Goal: Download file/media

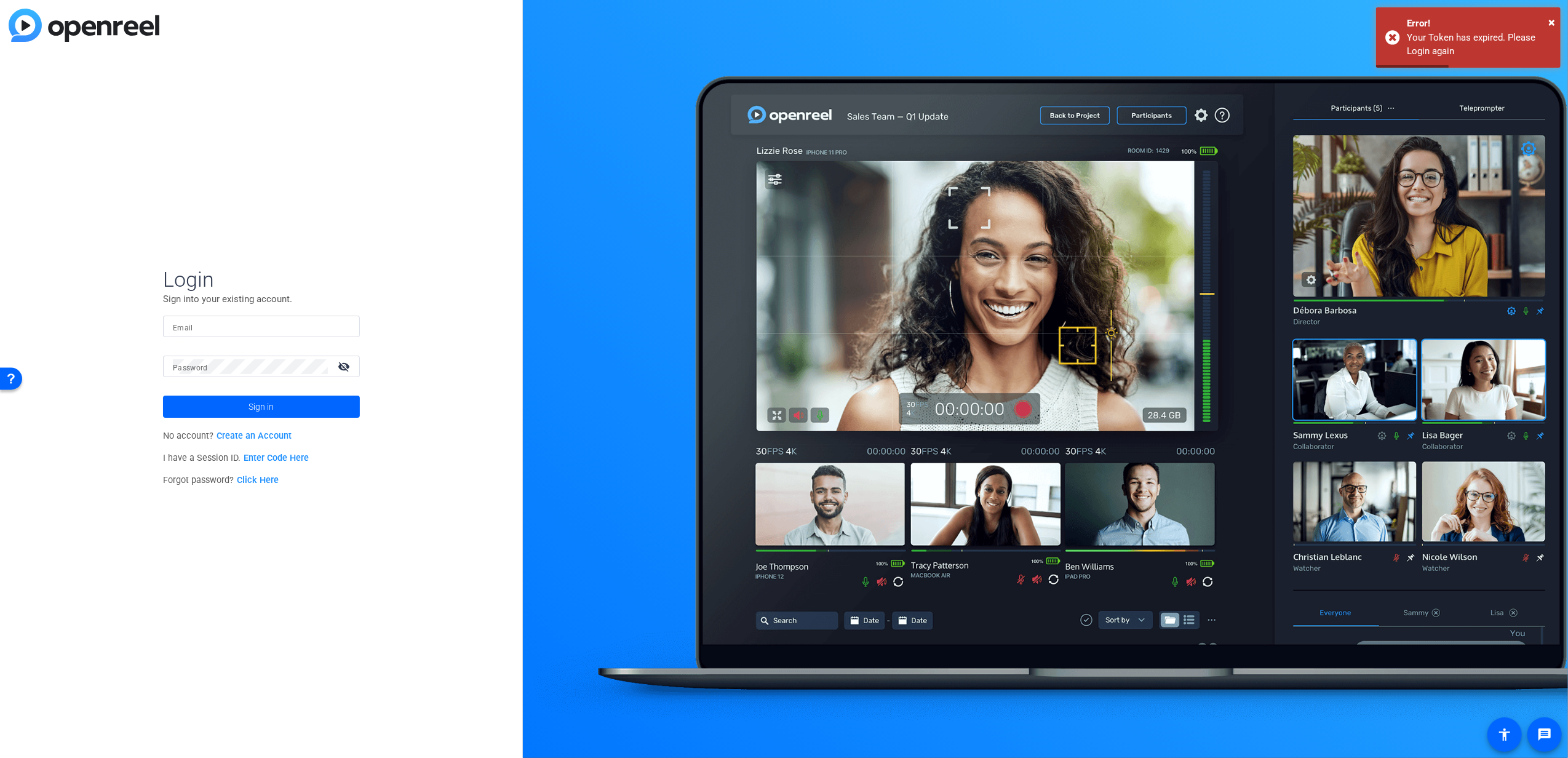
click at [227, 319] on input "Email" at bounding box center [262, 326] width 177 height 15
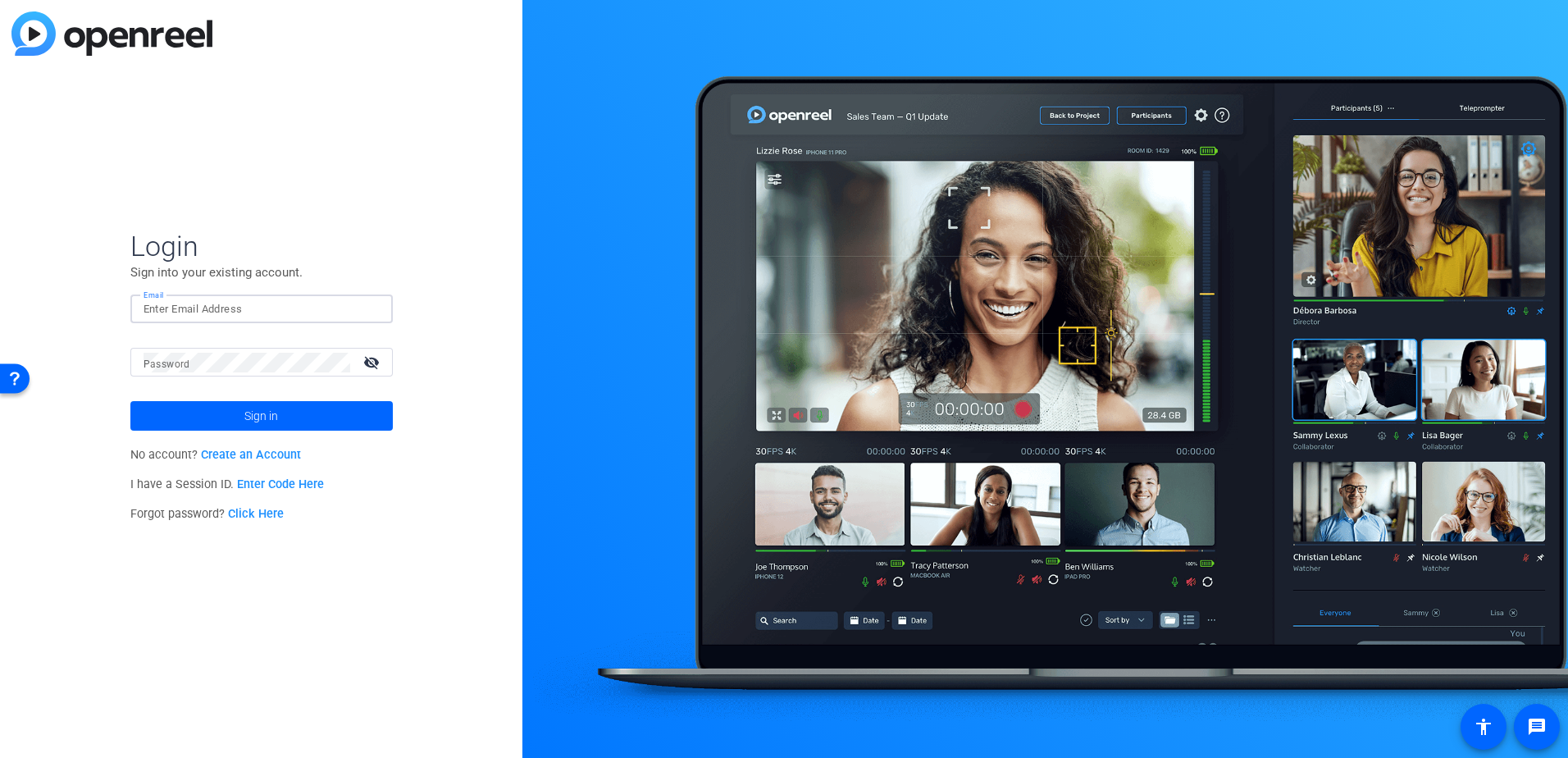
click at [223, 317] on input "Email" at bounding box center [262, 309] width 236 height 20
type input "[PERSON_NAME][EMAIL_ADDRESS][PERSON_NAME][DOMAIN_NAME]"
click at [227, 373] on div at bounding box center [247, 362] width 207 height 28
click at [130, 401] on button "Sign in" at bounding box center [261, 416] width 263 height 29
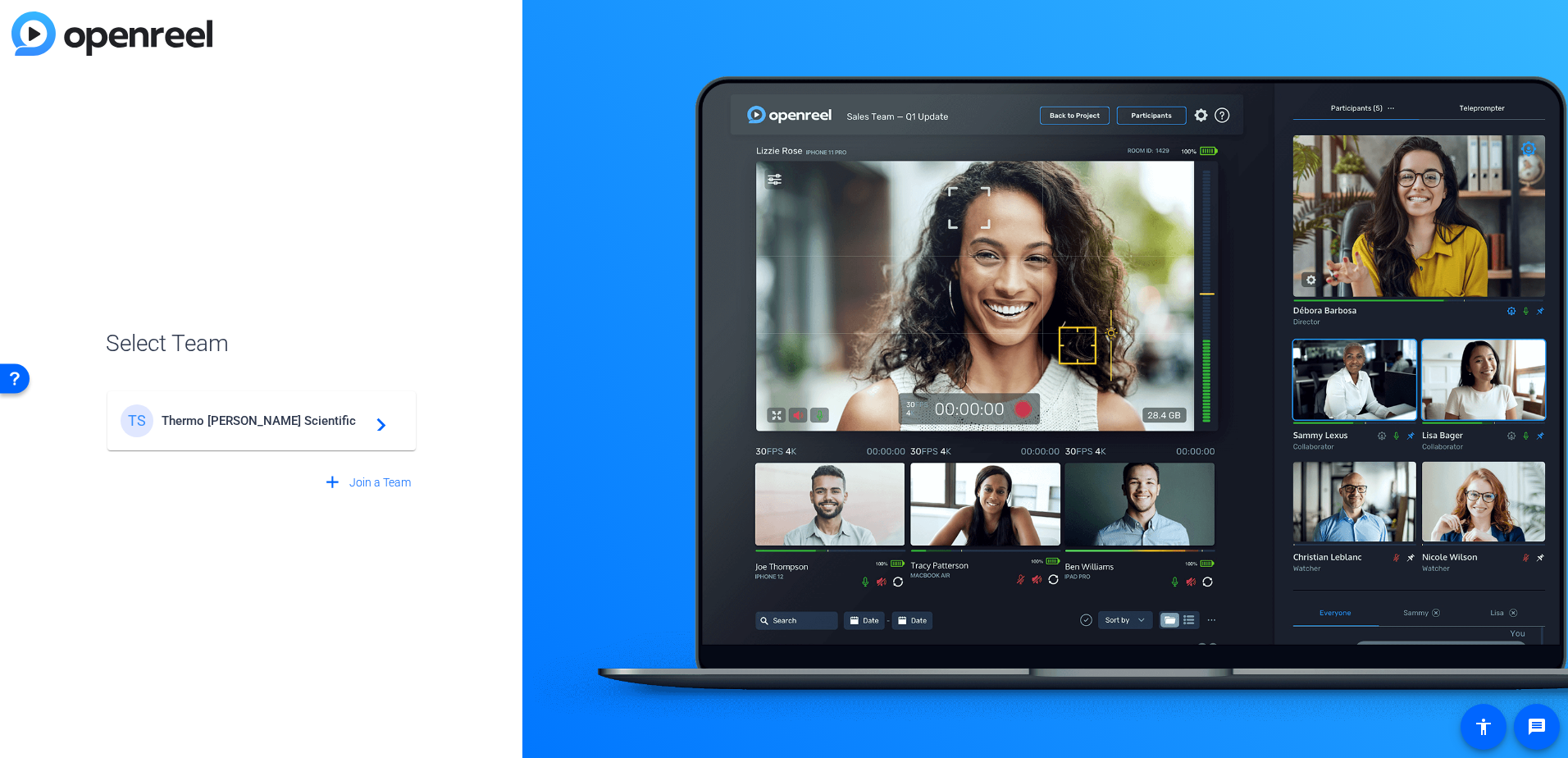
click at [265, 440] on mat-card-content "TS Thermo [PERSON_NAME] Scientific navigate_next" at bounding box center [262, 420] width 308 height 59
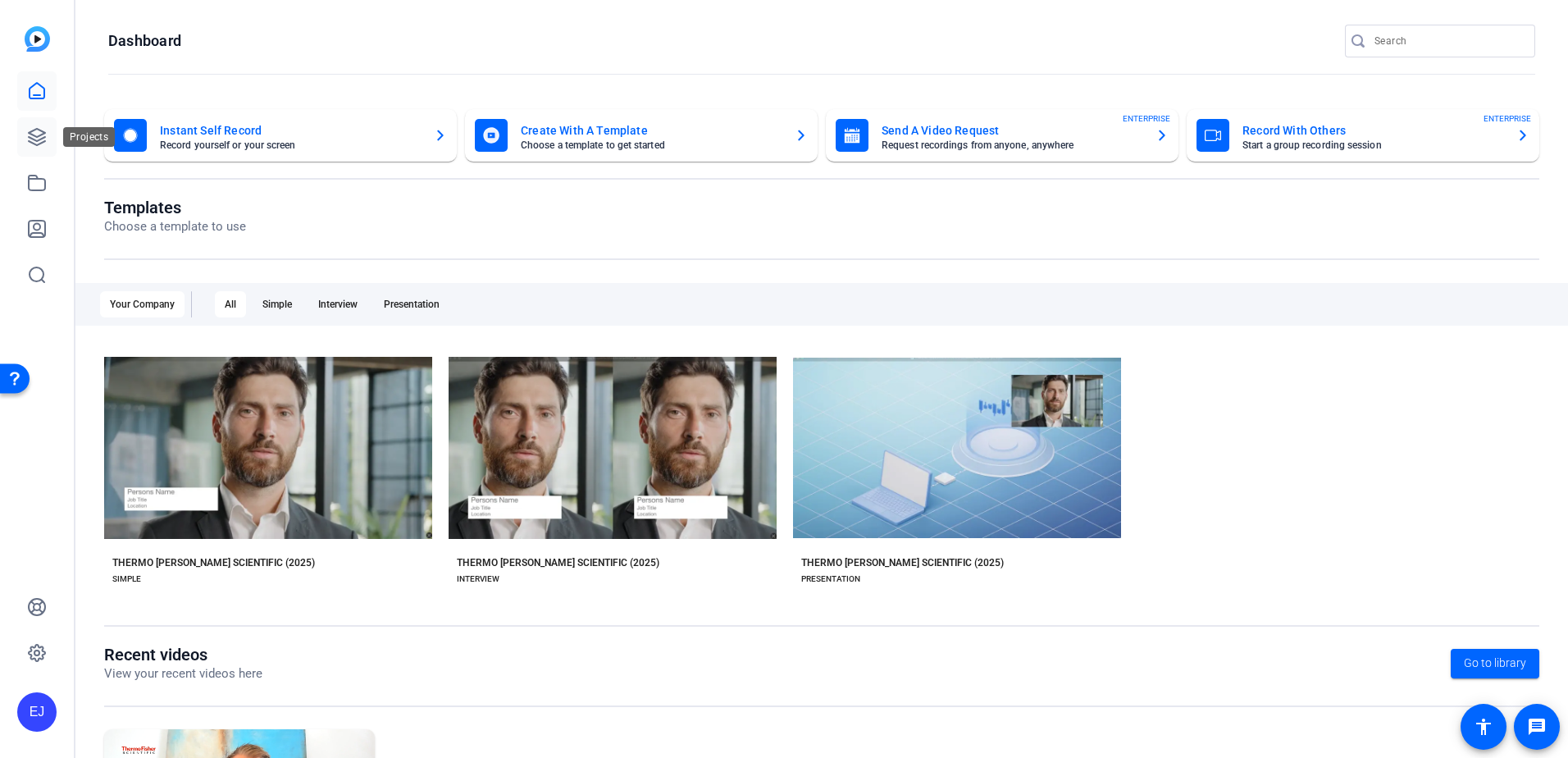
click at [43, 136] on icon at bounding box center [36, 137] width 20 height 20
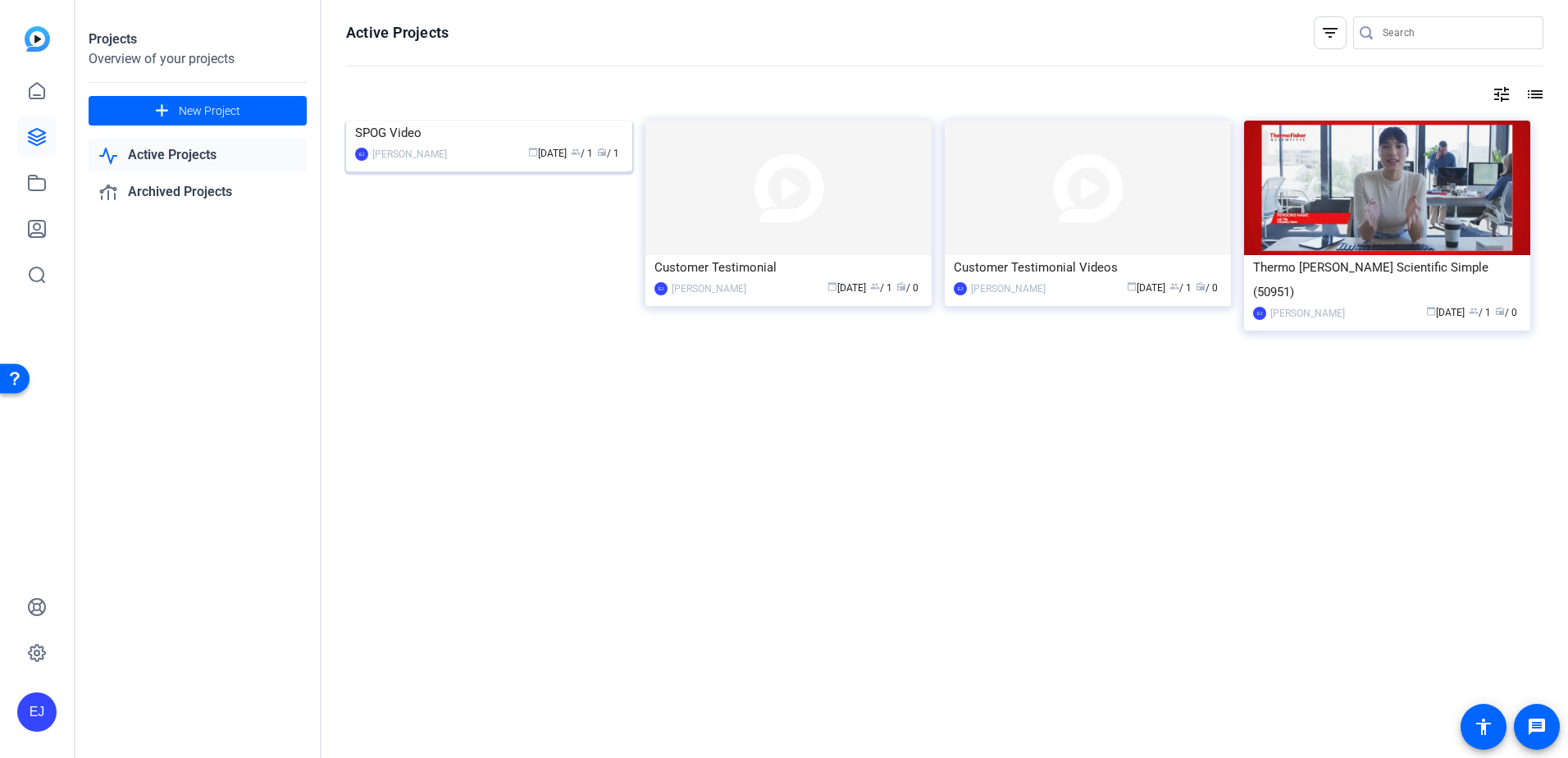
click at [511, 121] on img at bounding box center [489, 121] width 286 height 0
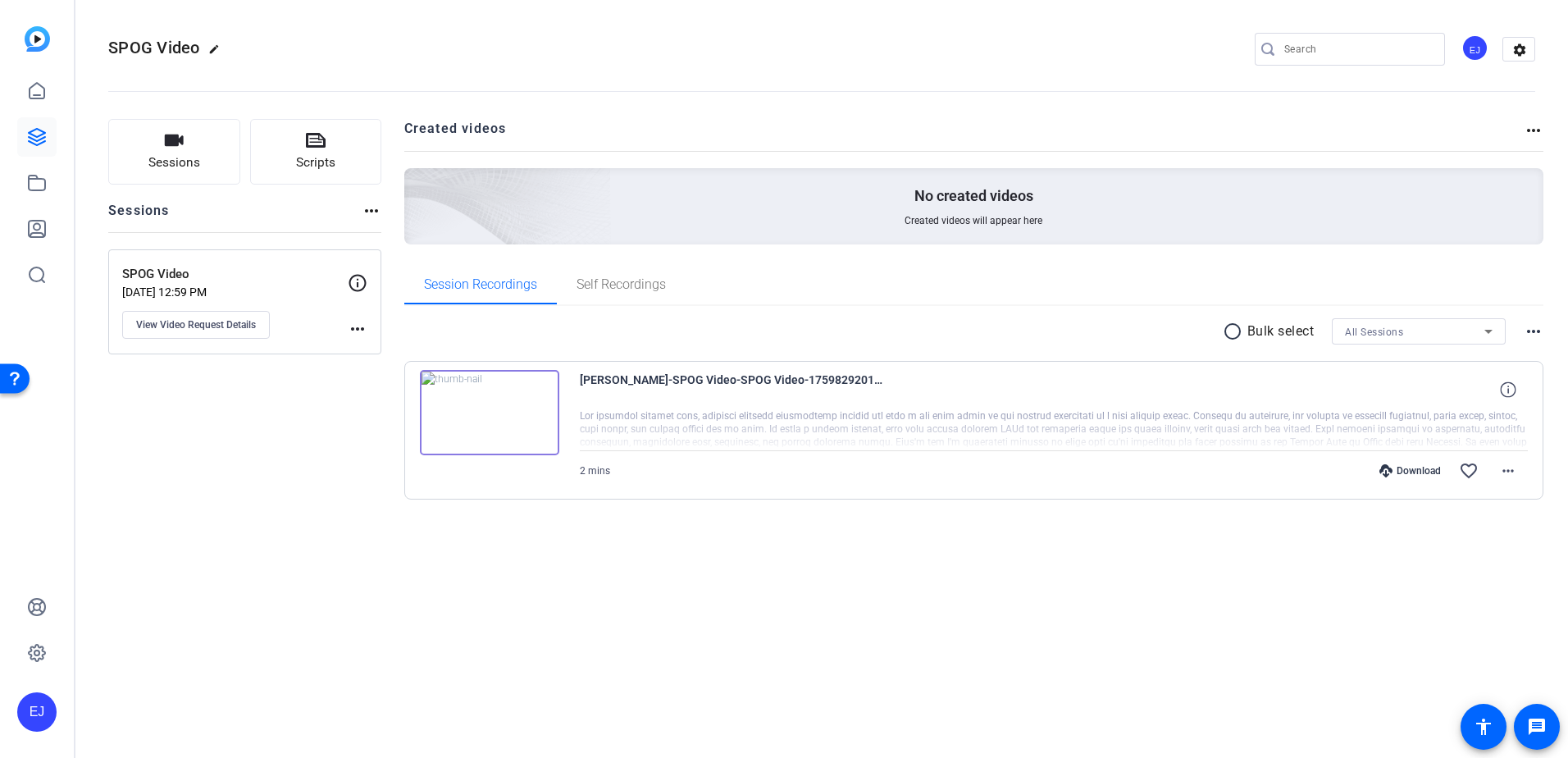
click at [1400, 473] on div "Download" at bounding box center [1410, 470] width 77 height 13
